Goal: Navigation & Orientation: Find specific page/section

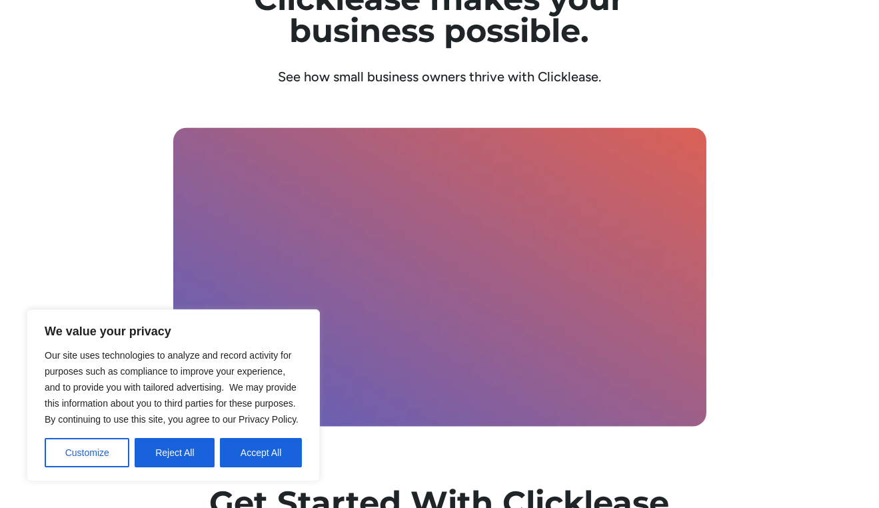
scroll to position [4677, 0]
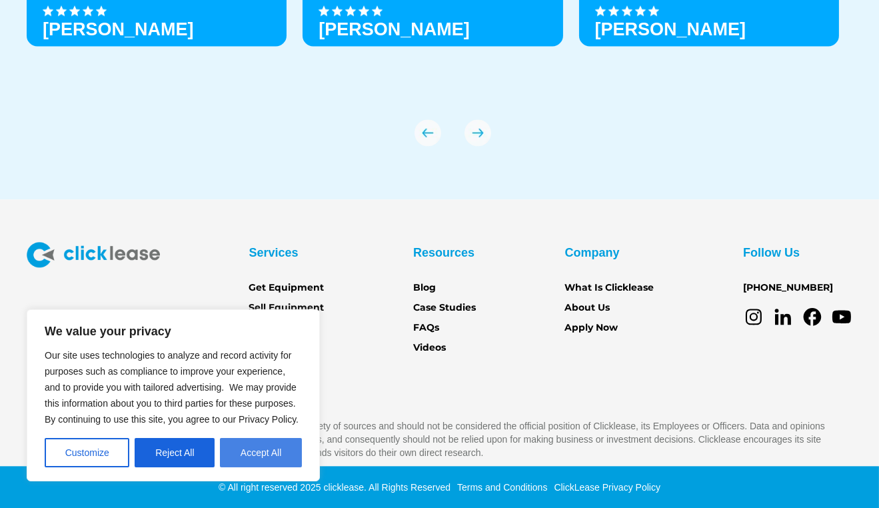
click at [276, 458] on button "Accept All" at bounding box center [261, 452] width 82 height 29
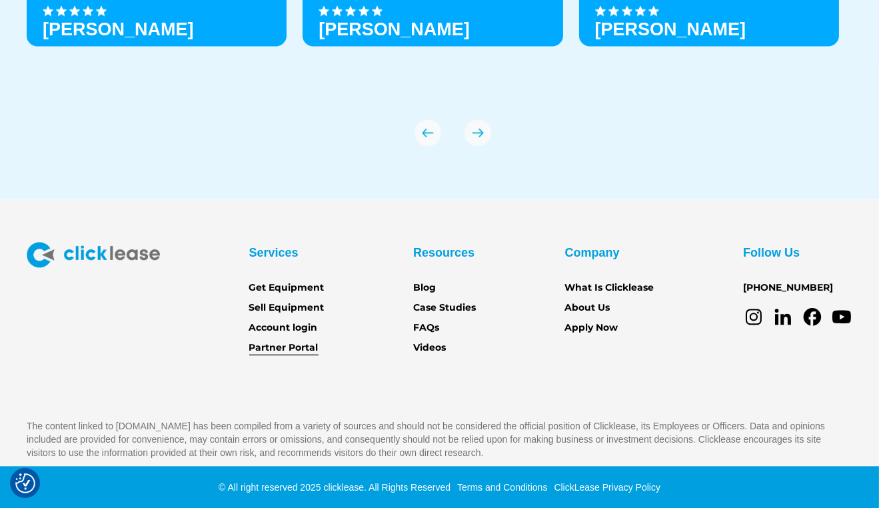
click at [297, 344] on link "Partner Portal" at bounding box center [283, 347] width 69 height 15
click at [602, 301] on link "About Us" at bounding box center [587, 308] width 45 height 15
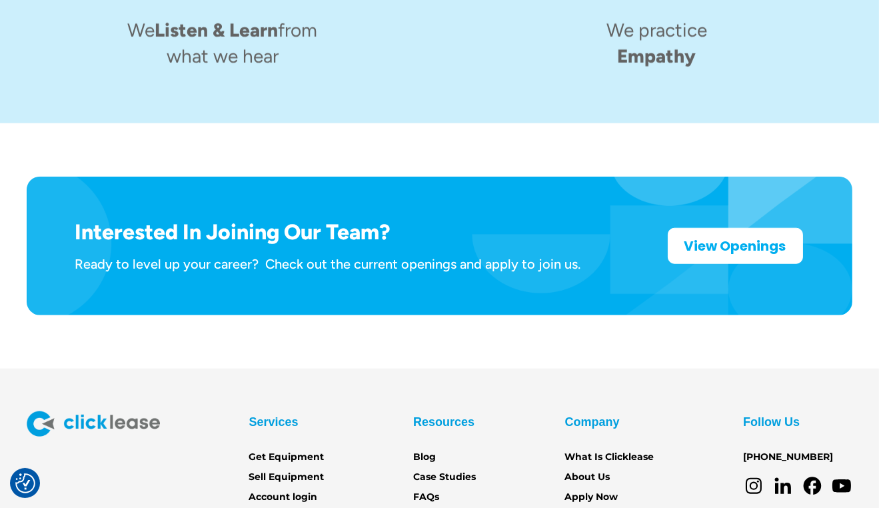
scroll to position [2058, 0]
